Goal: Use online tool/utility: Utilize a website feature to perform a specific function

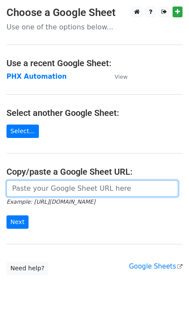
click at [71, 193] on input "url" at bounding box center [92, 189] width 172 height 16
paste input "https://docs.google.com/spreadsheets/d/1i4_XZcK9b-rtdYqenmdlJo-WHYYhotDoBleDvdL…"
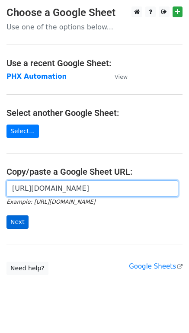
type input "https://docs.google.com/spreadsheets/d/1i4_XZcK9b-rtdYqenmdlJo-WHYYhotDoBleDvdL…"
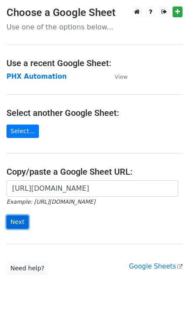
click at [24, 220] on input "Next" at bounding box center [17, 222] width 22 height 13
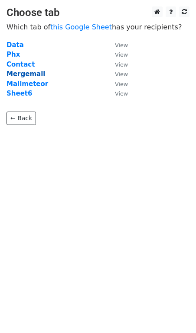
click at [28, 73] on strong "Mergemail" at bounding box center [25, 74] width 39 height 8
click at [19, 71] on strong "Mergemail" at bounding box center [25, 74] width 39 height 8
